Goal: Navigation & Orientation: Understand site structure

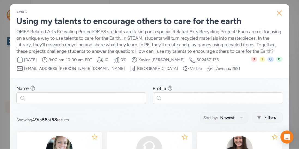
click at [280, 12] on icon "button" at bounding box center [279, 13] width 4 height 4
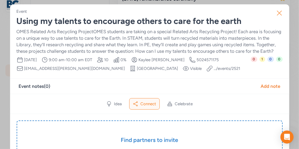
click at [277, 10] on icon "button" at bounding box center [279, 13] width 9 height 9
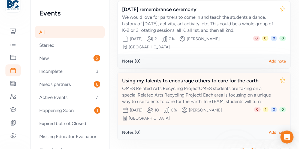
scroll to position [240, 0]
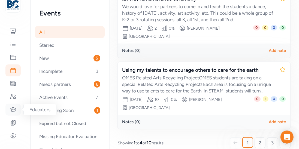
click at [13, 111] on icon at bounding box center [13, 109] width 7 height 7
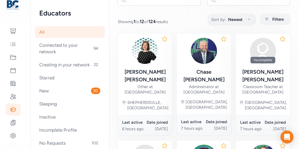
scroll to position [62, 0]
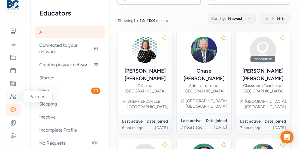
click at [16, 97] on icon at bounding box center [13, 96] width 7 height 7
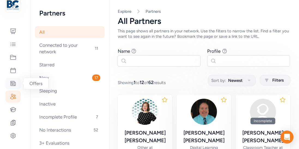
click at [14, 87] on icon at bounding box center [13, 83] width 7 height 7
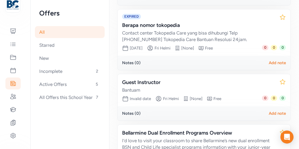
scroll to position [211, 0]
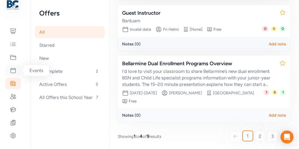
click at [13, 72] on icon at bounding box center [13, 70] width 7 height 7
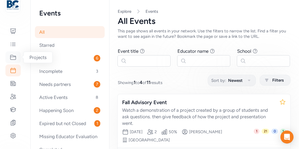
click at [13, 59] on icon at bounding box center [13, 57] width 7 height 7
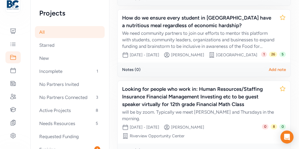
scroll to position [252, 0]
